Goal: Transaction & Acquisition: Purchase product/service

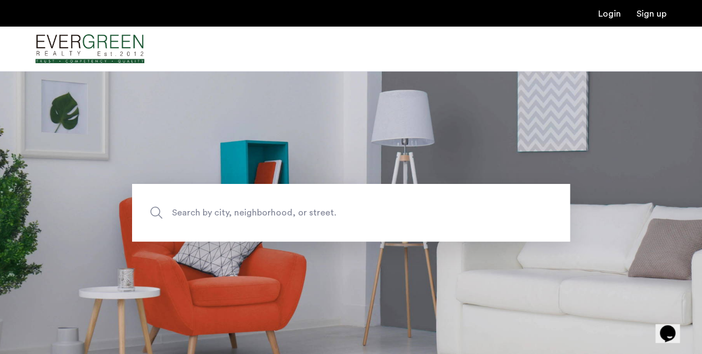
click at [181, 209] on span "Search by city, neighborhood, or street." at bounding box center [325, 212] width 306 height 15
click at [181, 209] on input "Search by city, neighborhood, or street." at bounding box center [351, 213] width 438 height 58
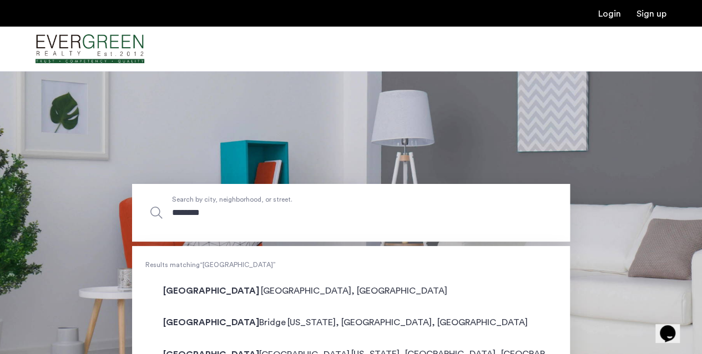
type input "**********"
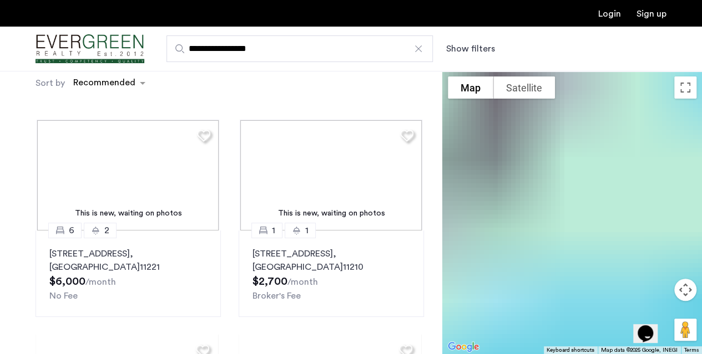
scroll to position [48, 0]
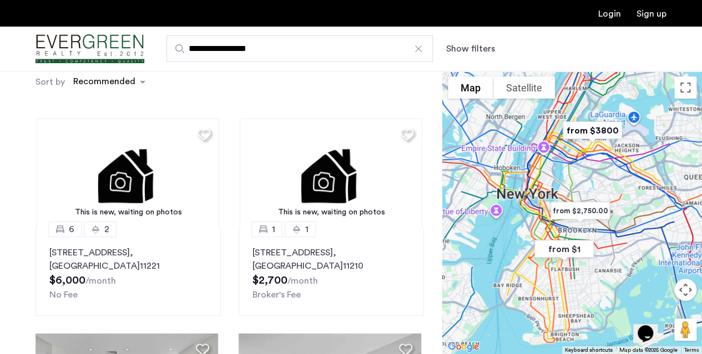
click at [466, 48] on button "Show filters" at bounding box center [470, 48] width 49 height 13
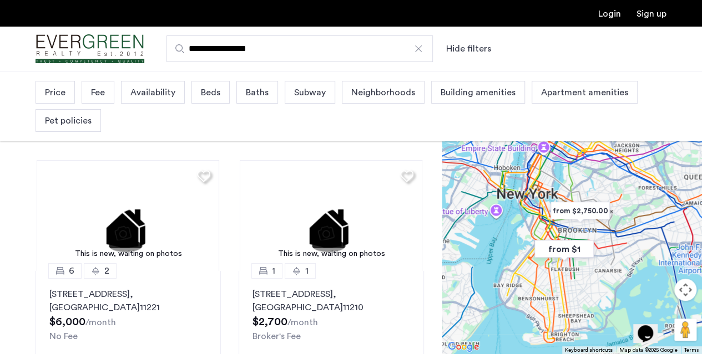
click at [53, 88] on span "Price" at bounding box center [55, 92] width 21 height 13
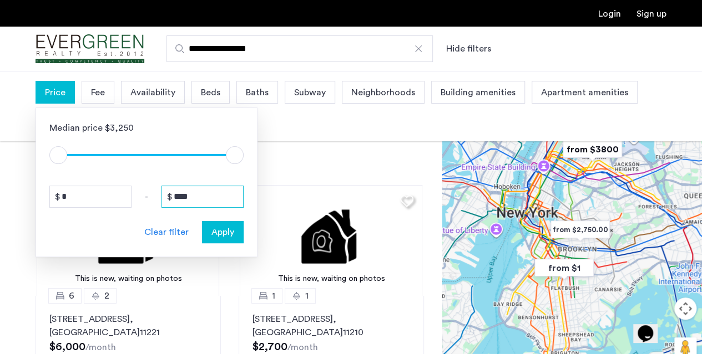
drag, startPoint x: 197, startPoint y: 202, endPoint x: 151, endPoint y: 201, distance: 46.0
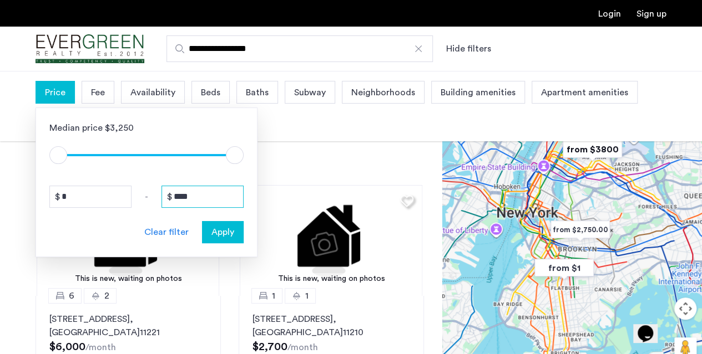
click at [151, 201] on div "* - ****" at bounding box center [146, 197] width 194 height 22
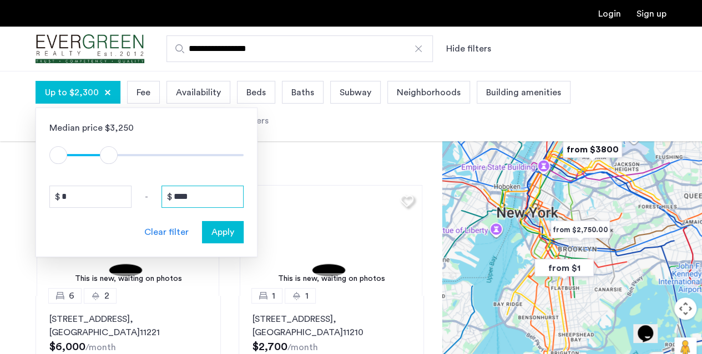
type input "****"
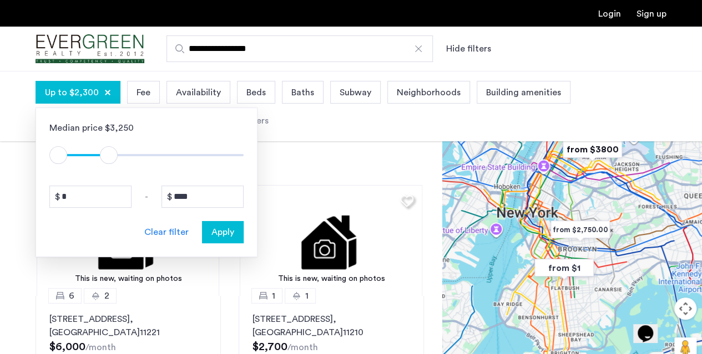
click at [232, 226] on span "Apply" at bounding box center [222, 232] width 23 height 13
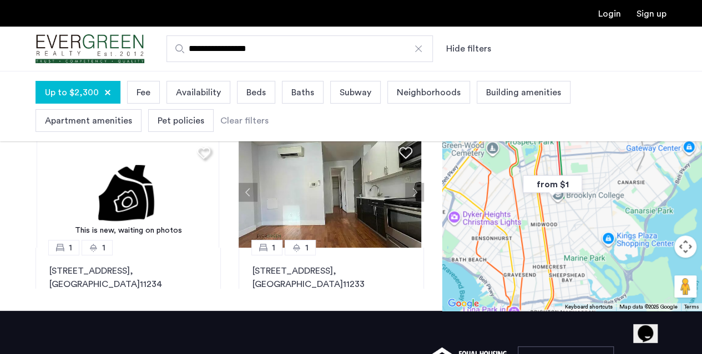
scroll to position [263, 0]
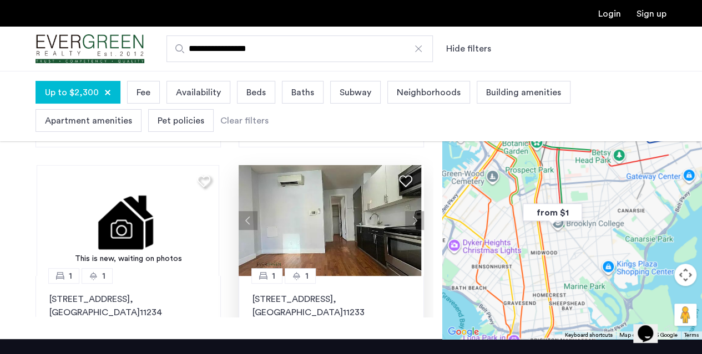
click at [408, 218] on button "Next apartment" at bounding box center [414, 220] width 19 height 19
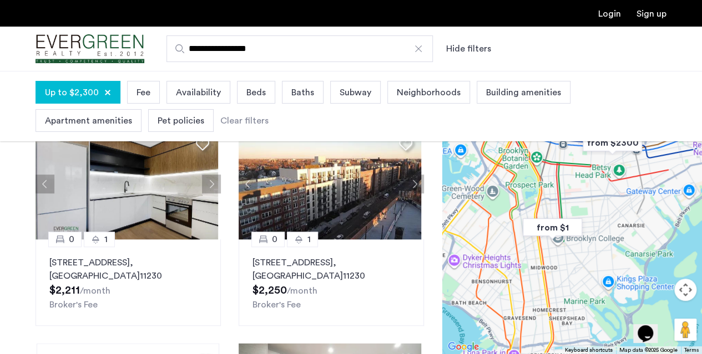
scroll to position [111, 0]
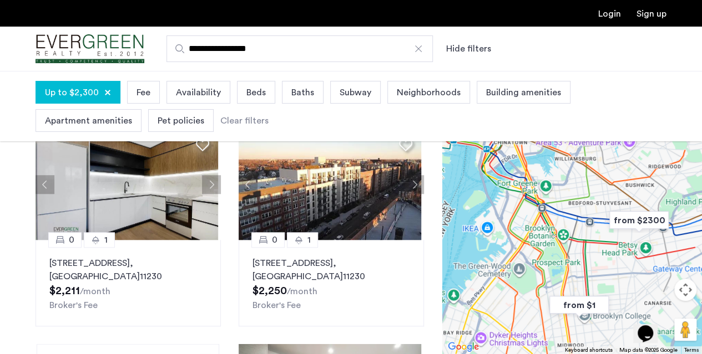
drag, startPoint x: 603, startPoint y: 218, endPoint x: 647, endPoint y: 302, distance: 95.3
click at [647, 302] on div at bounding box center [572, 212] width 260 height 283
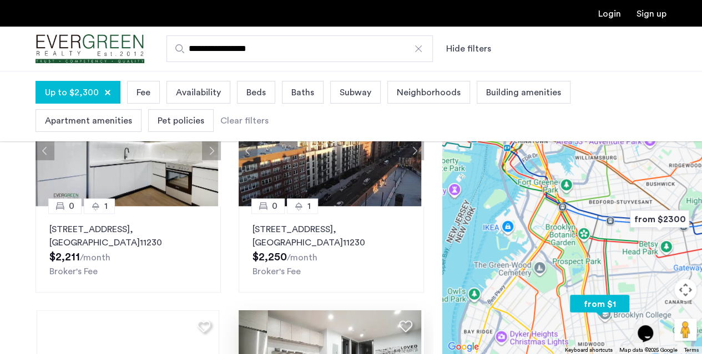
scroll to position [371, 0]
